Goal: Find specific page/section: Find specific page/section

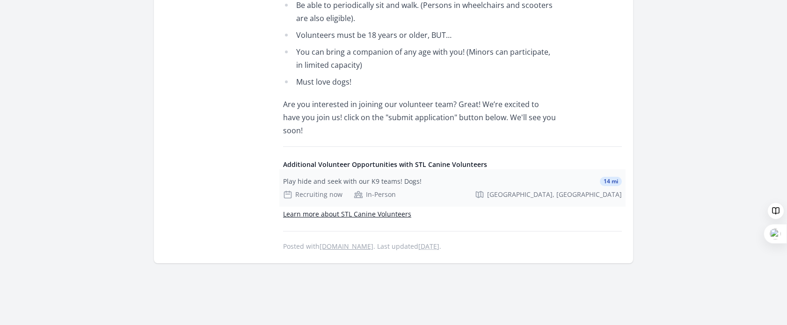
scroll to position [524, 0]
click at [390, 209] on link "Learn more about STL Canine Volunteers" at bounding box center [347, 213] width 128 height 9
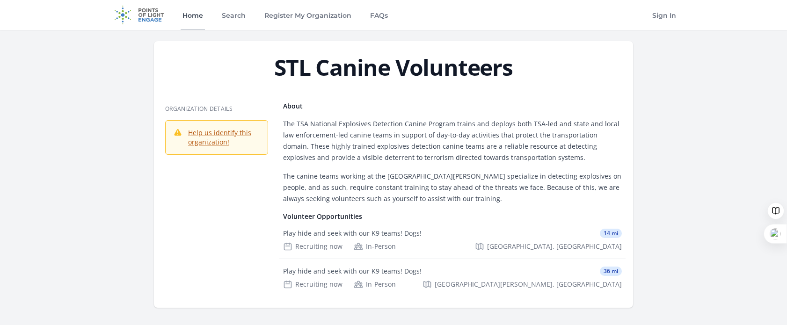
click at [196, 15] on link "Home" at bounding box center [193, 15] width 24 height 30
